Goal: Find specific page/section: Find specific page/section

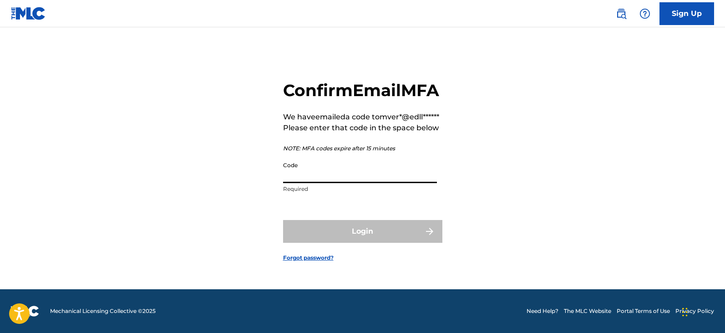
click at [283, 183] on input "Code" at bounding box center [360, 170] width 154 height 26
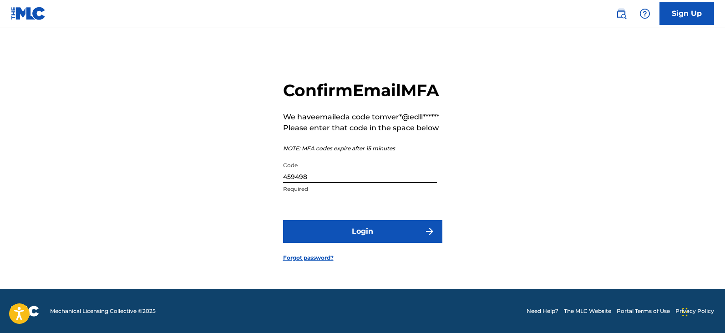
type input "459498"
click at [372, 243] on button "Login" at bounding box center [362, 231] width 159 height 23
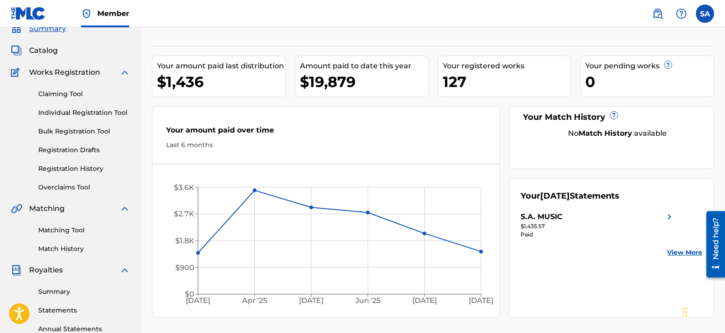
scroll to position [66, 0]
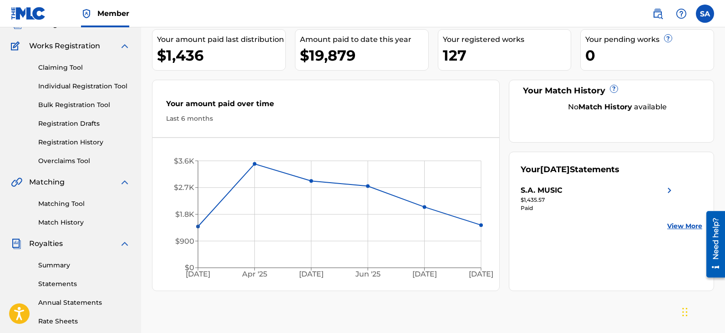
click at [65, 283] on link "Statements" at bounding box center [84, 284] width 92 height 10
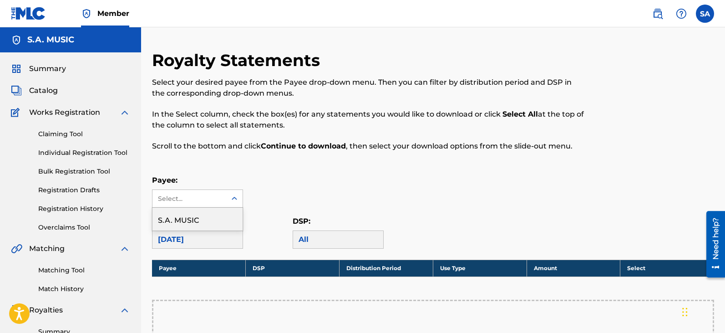
click at [236, 194] on icon at bounding box center [234, 198] width 9 height 9
click at [178, 220] on div "S.A. MUSIC" at bounding box center [198, 219] width 90 height 23
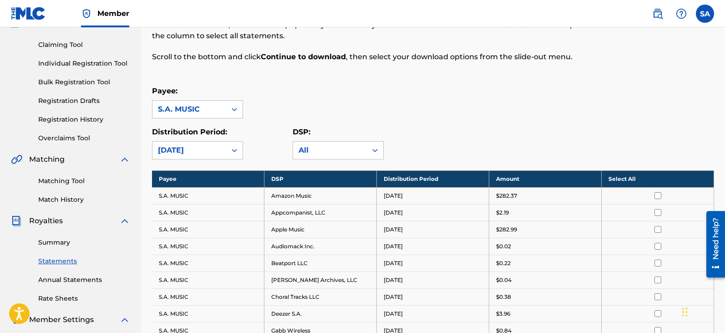
scroll to position [95, 0]
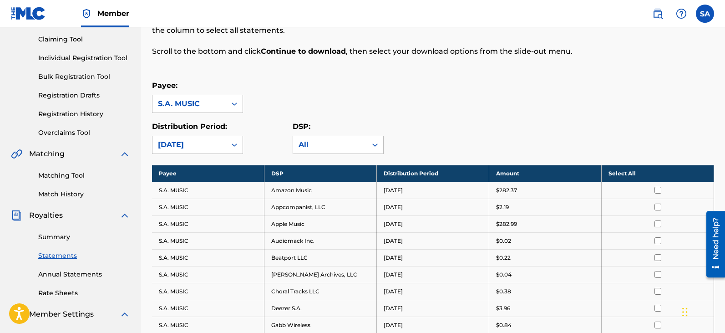
click at [702, 17] on label at bounding box center [705, 14] width 18 height 18
click at [705, 14] on input "SA [PERSON_NAME] [EMAIL_ADDRESS][DOMAIN_NAME] Notification Preferences Profile …" at bounding box center [705, 14] width 0 height 0
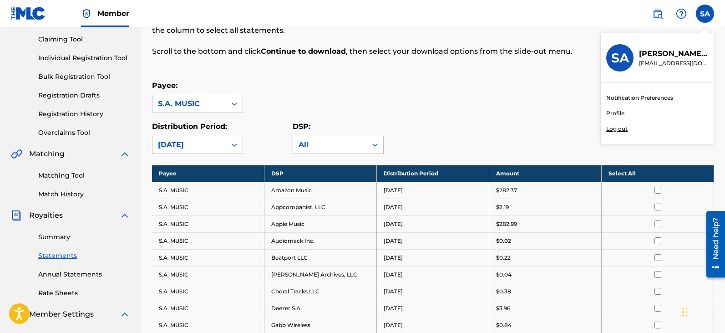
click at [615, 130] on p "Log out" at bounding box center [617, 129] width 21 height 8
click at [705, 14] on input "SA [PERSON_NAME] [EMAIL_ADDRESS][DOMAIN_NAME] Notification Preferences Profile …" at bounding box center [705, 14] width 0 height 0
